Goal: Feedback & Contribution: Submit feedback/report problem

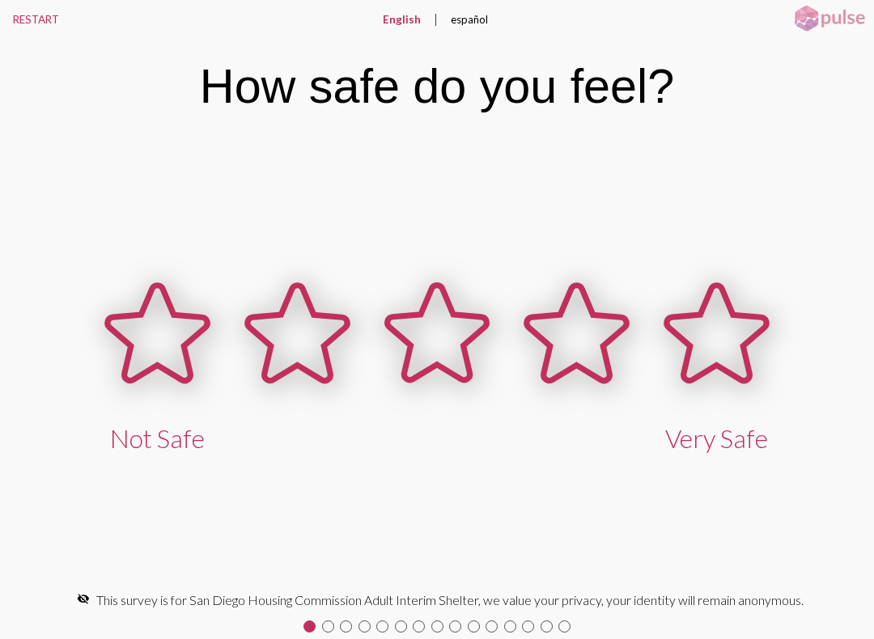
click at [144, 333] on icon at bounding box center [158, 333] width 100 height 95
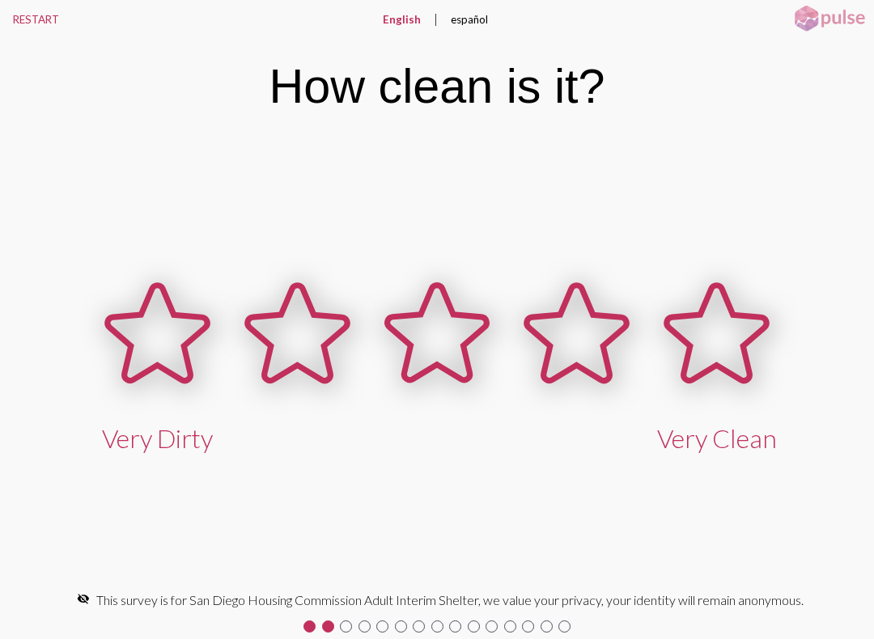
click at [174, 348] on icon at bounding box center [158, 333] width 100 height 95
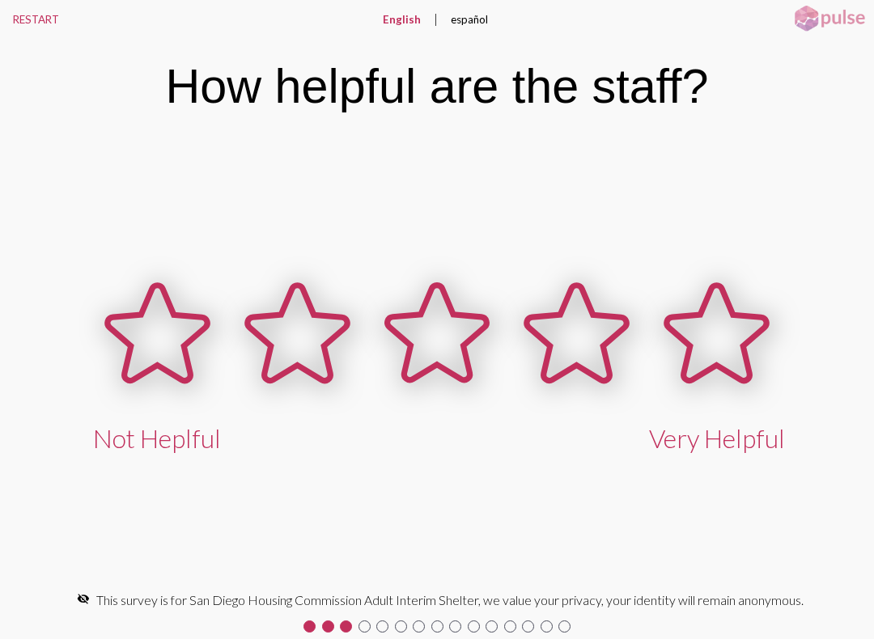
click at [181, 334] on icon at bounding box center [158, 333] width 100 height 95
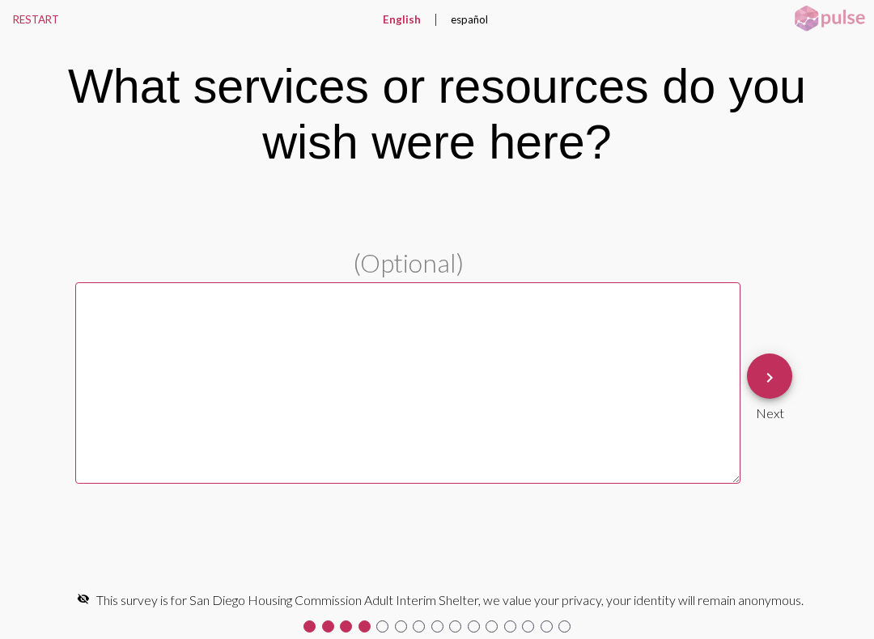
click at [768, 371] on mat-icon "keyboard_arrow_right" at bounding box center [769, 377] width 19 height 19
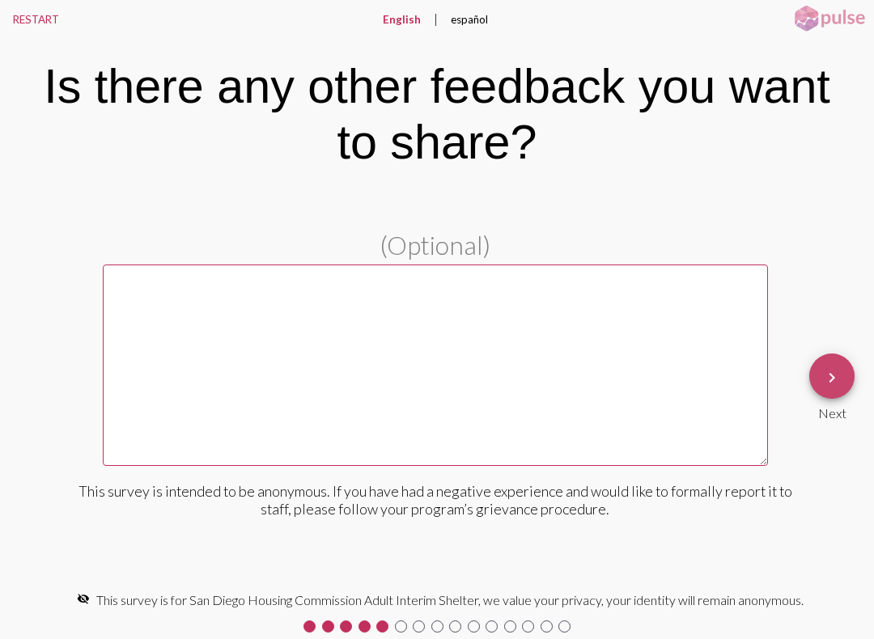
click at [825, 375] on mat-icon "keyboard_arrow_right" at bounding box center [831, 377] width 19 height 19
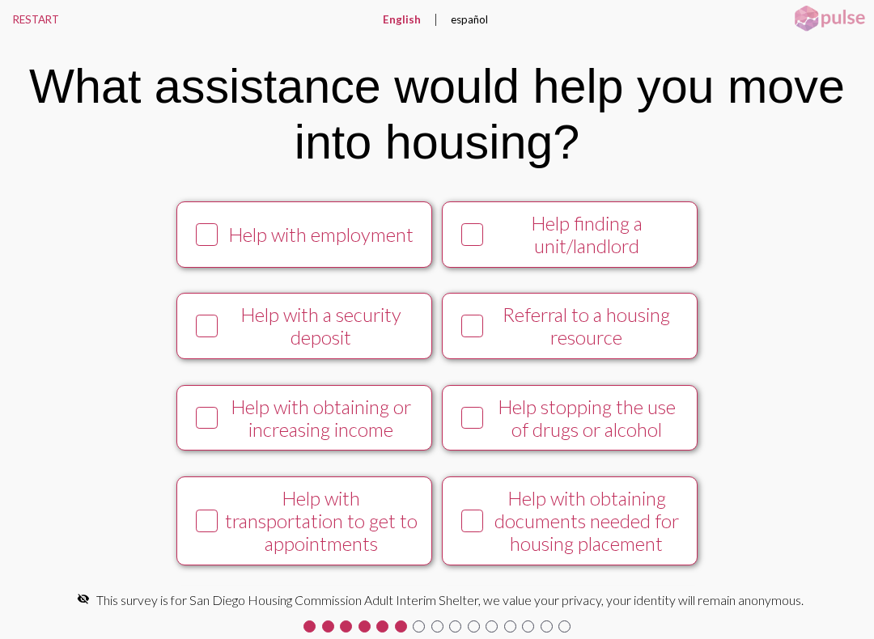
click at [190, 328] on div at bounding box center [206, 326] width 33 height 33
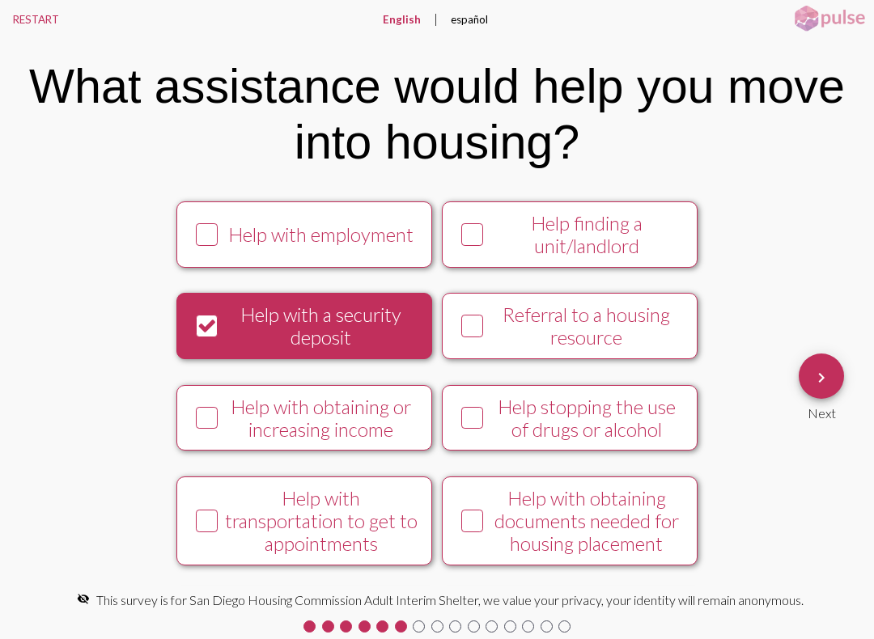
click at [200, 428] on icon at bounding box center [206, 418] width 19 height 20
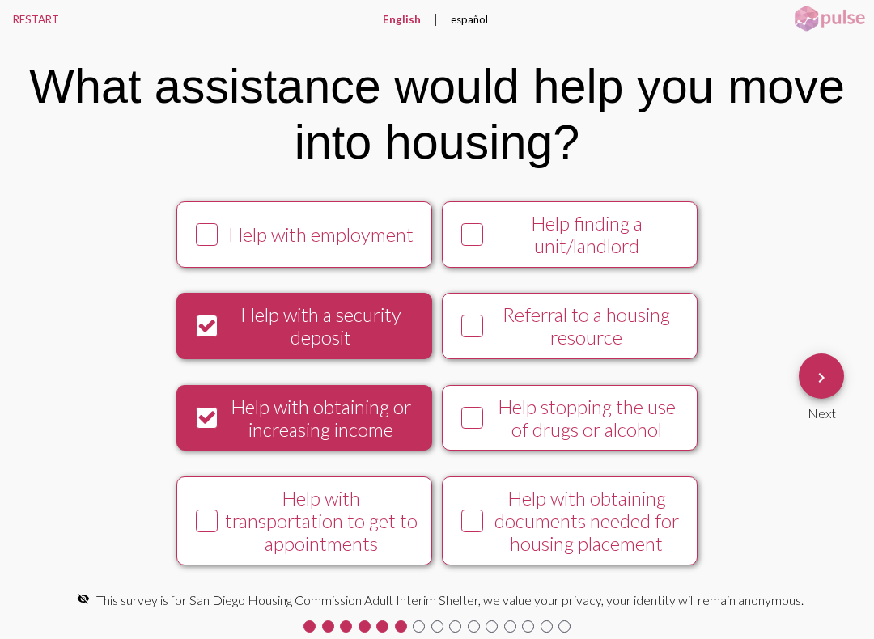
click at [205, 426] on icon at bounding box center [206, 418] width 19 height 20
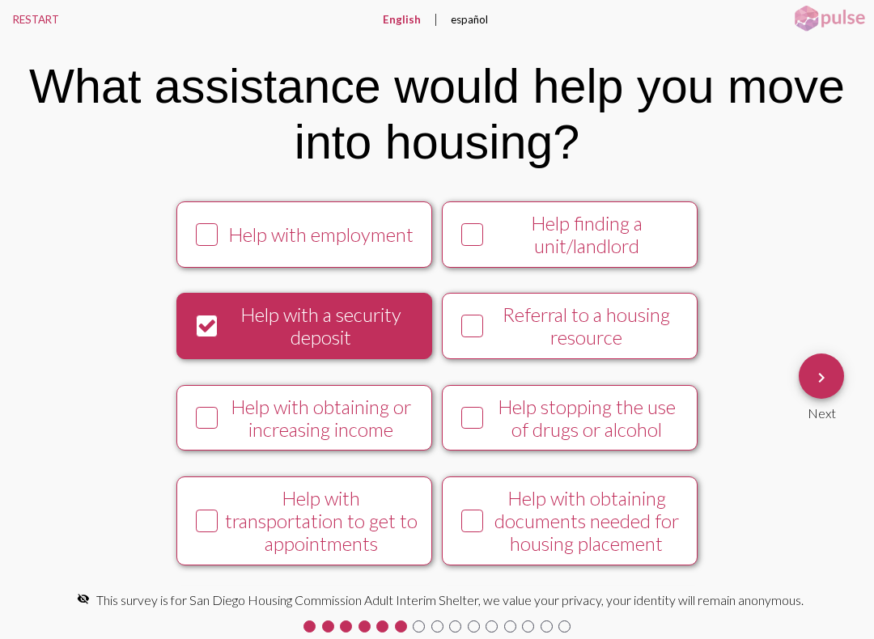
click at [197, 532] on icon at bounding box center [206, 521] width 19 height 20
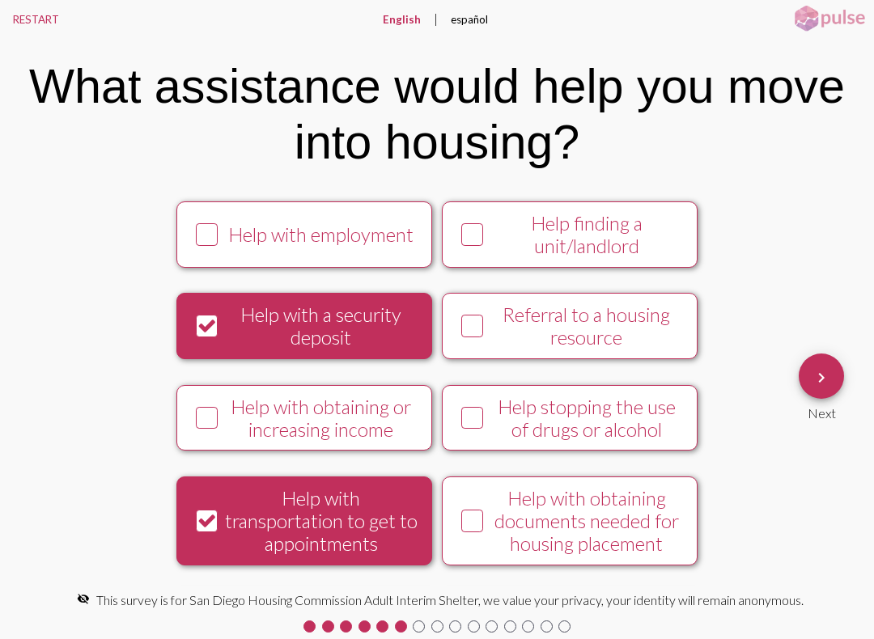
click at [477, 532] on icon at bounding box center [472, 521] width 19 height 20
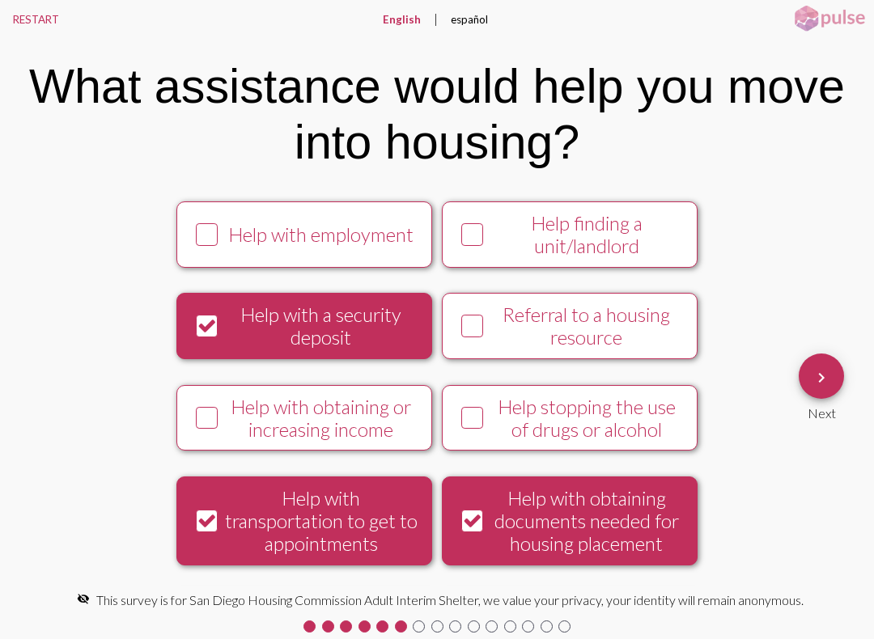
click at [468, 337] on icon at bounding box center [472, 326] width 19 height 20
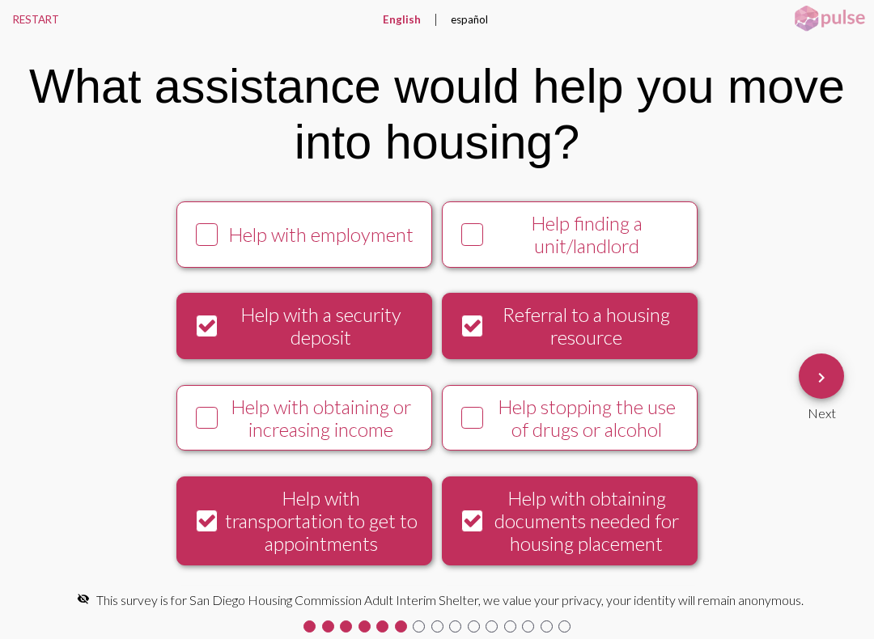
click at [823, 370] on mat-icon "keyboard_arrow_right" at bounding box center [820, 377] width 19 height 19
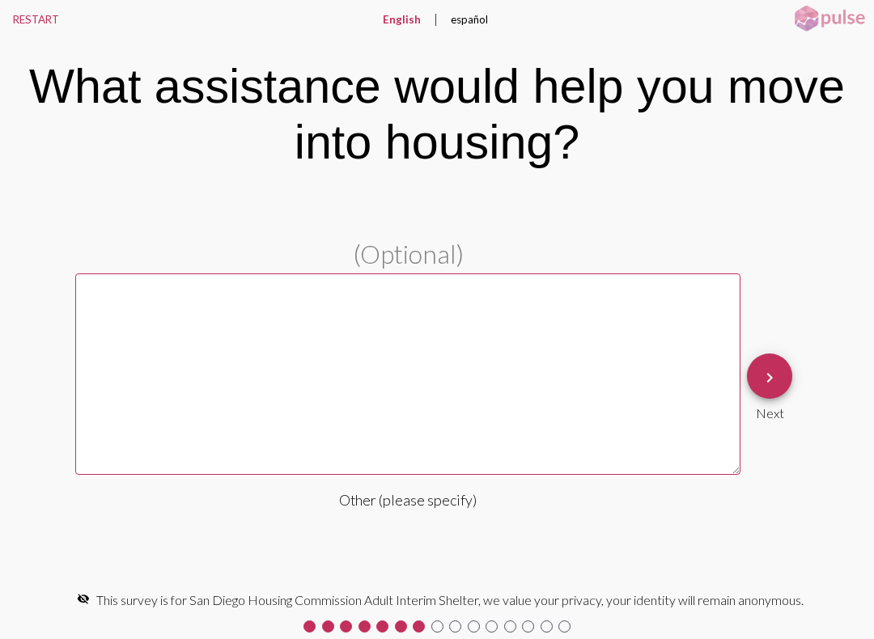
click at [766, 377] on mat-icon "keyboard_arrow_right" at bounding box center [769, 377] width 19 height 19
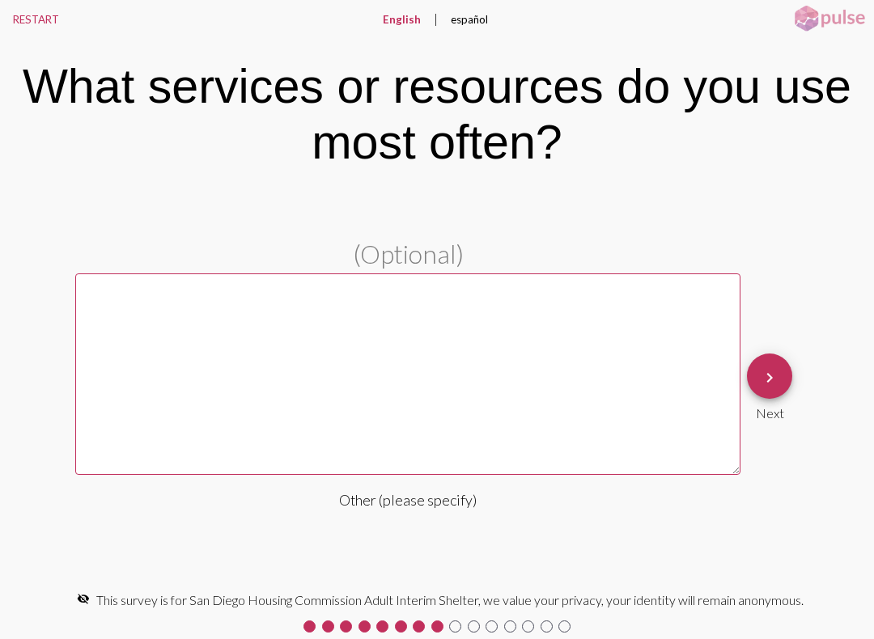
click at [769, 378] on mat-icon "keyboard_arrow_right" at bounding box center [769, 377] width 19 height 19
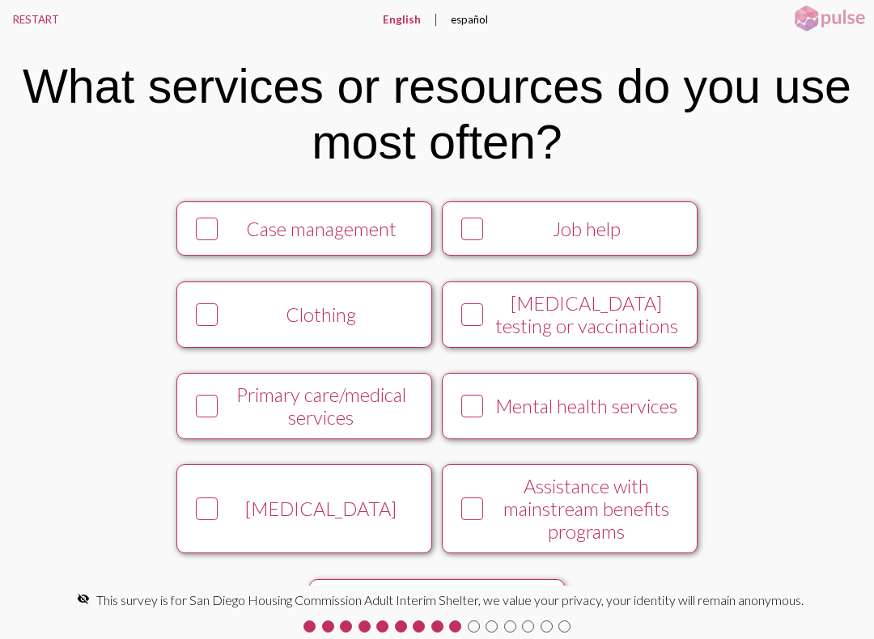
click at [818, 25] on img at bounding box center [829, 18] width 81 height 29
click at [826, 16] on img at bounding box center [829, 18] width 81 height 29
click at [12, 17] on button "RESTART" at bounding box center [36, 19] width 72 height 39
